Goal: Information Seeking & Learning: Learn about a topic

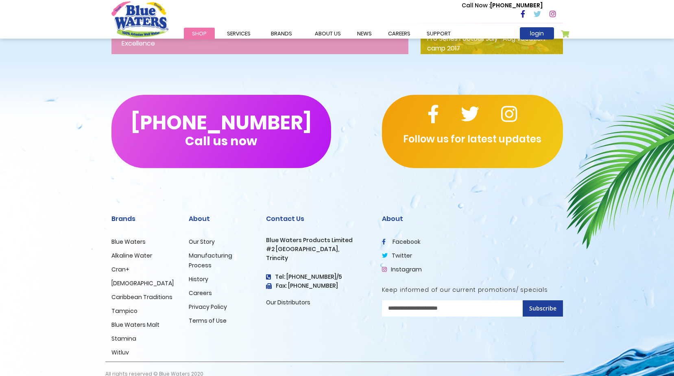
scroll to position [1322, 0]
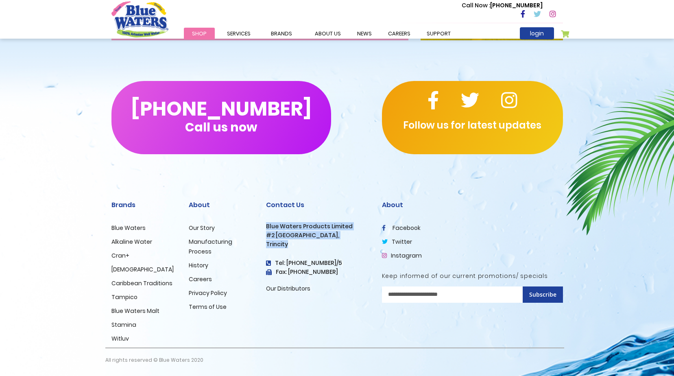
drag, startPoint x: 287, startPoint y: 245, endPoint x: 264, endPoint y: 228, distance: 29.4
click at [264, 228] on div "Contact Us Blue Waters Products Limited [STREET_ADDRESS] Tel: [PHONE_NUMBER]/5 …" at bounding box center [318, 267] width 116 height 161
drag, startPoint x: 264, startPoint y: 228, endPoint x: 286, endPoint y: 233, distance: 22.5
copy div "Blue Waters Products Limited [STREET_ADDRESS]"
click at [341, 312] on div "Contact Us Blue Waters Products Limited #2 Orange Grove Estate, Trincity Tel: (…" at bounding box center [318, 267] width 116 height 161
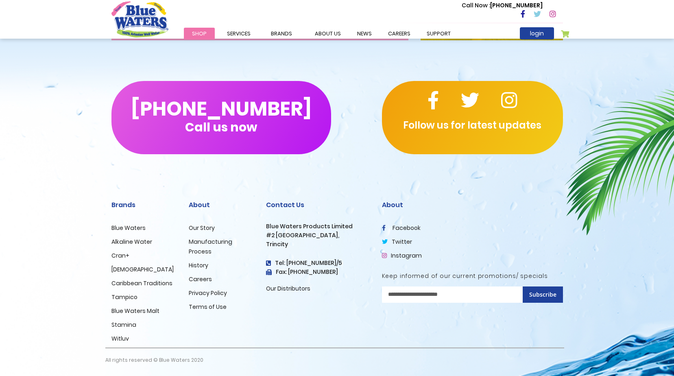
click at [354, 241] on h3 "Trincity" at bounding box center [318, 244] width 104 height 7
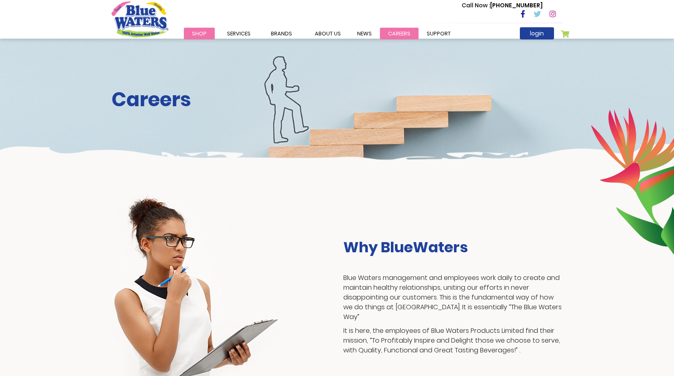
click at [396, 35] on link "careers" at bounding box center [399, 34] width 39 height 12
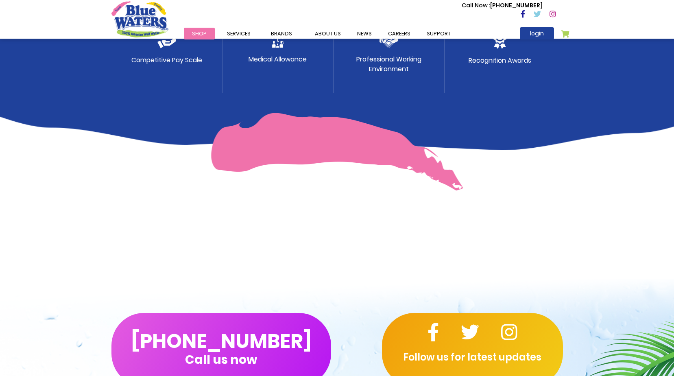
scroll to position [529, 0]
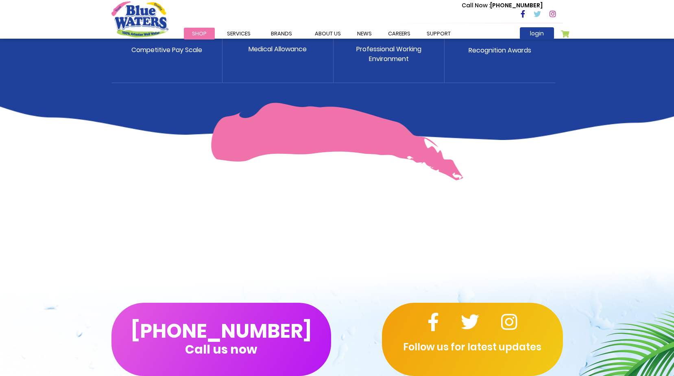
click at [194, 52] on p "Competitive Pay Scale" at bounding box center [166, 50] width 71 height 10
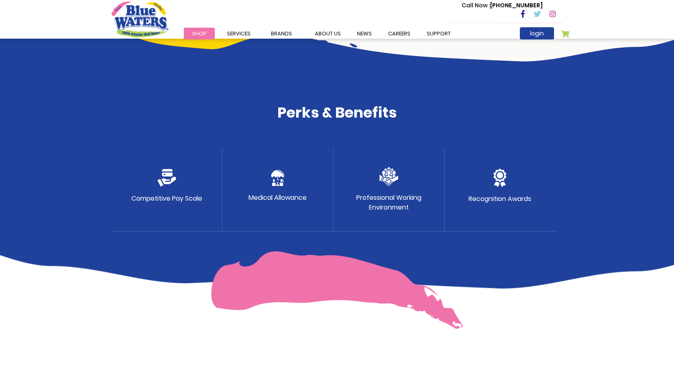
scroll to position [366, 0]
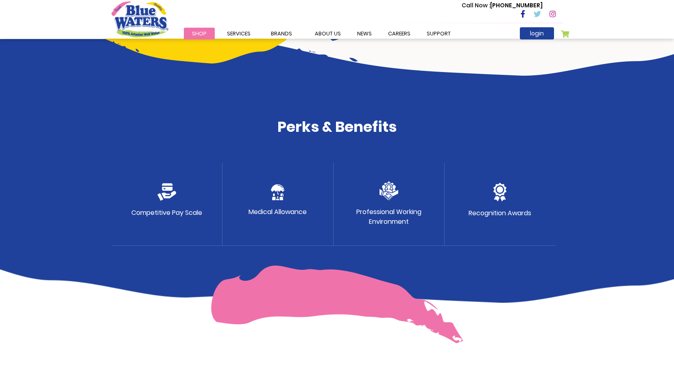
click at [406, 176] on div "Professional Working Environment" at bounding box center [389, 204] width 111 height 83
drag, startPoint x: 326, startPoint y: 196, endPoint x: 317, endPoint y: 197, distance: 8.7
click at [317, 197] on div "Medical Allowance" at bounding box center [278, 204] width 111 height 83
drag, startPoint x: 293, startPoint y: 200, endPoint x: 299, endPoint y: 200, distance: 5.7
click at [293, 201] on div "Medical Allowance" at bounding box center [278, 204] width 111 height 83
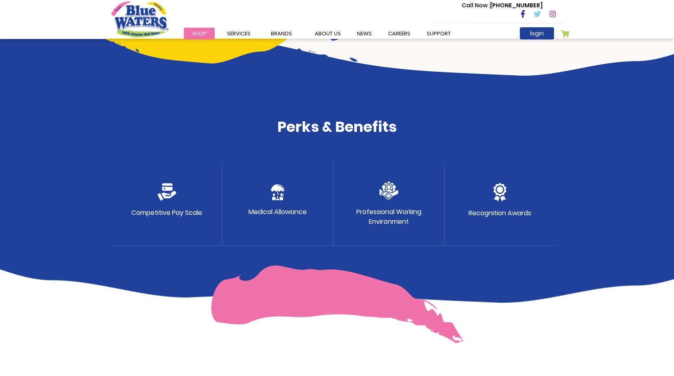
drag, startPoint x: 606, startPoint y: 186, endPoint x: 559, endPoint y: 186, distance: 47.6
click at [570, 186] on div "Perks & Benefits Competitive Pay Scale Medical Allowance Professional Working E…" at bounding box center [337, 171] width 674 height 264
click at [533, 197] on div "Recognition Awards" at bounding box center [500, 204] width 111 height 83
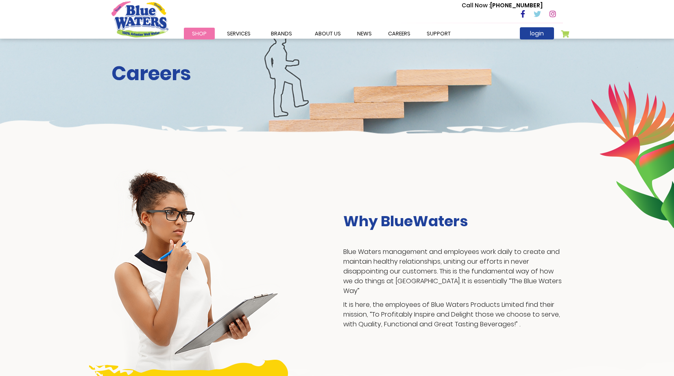
scroll to position [0, 0]
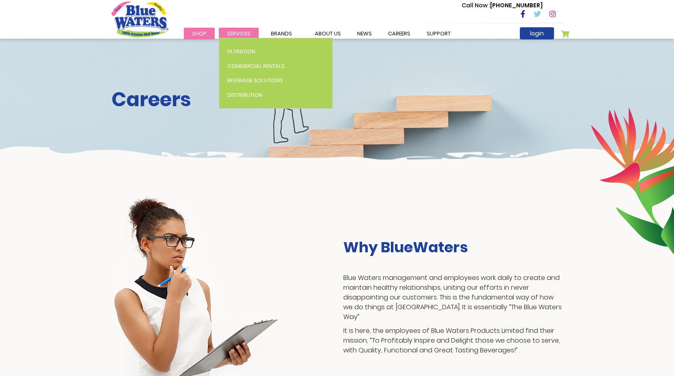
click at [240, 31] on span "Services" at bounding box center [239, 34] width 24 height 8
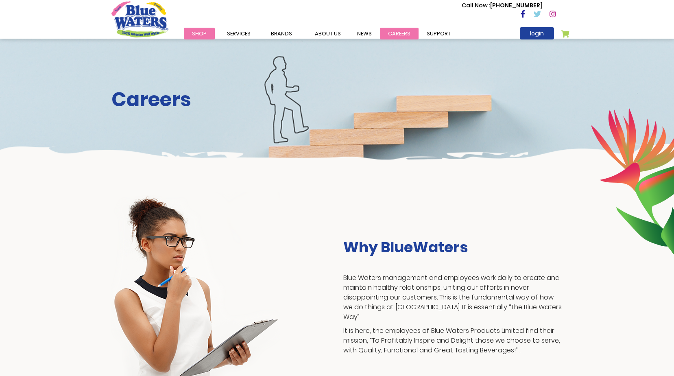
click at [391, 33] on link "careers" at bounding box center [399, 34] width 39 height 12
